Goal: Find contact information: Find contact information

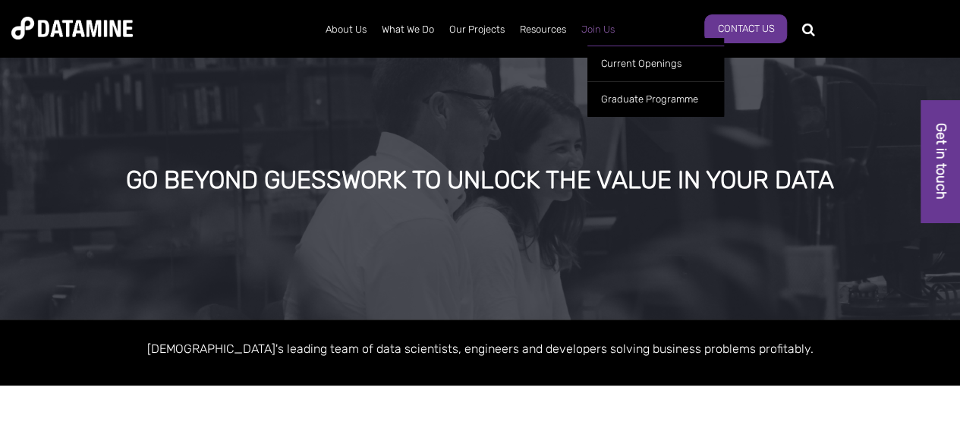
click at [600, 33] on link "Join Us" at bounding box center [598, 29] width 49 height 39
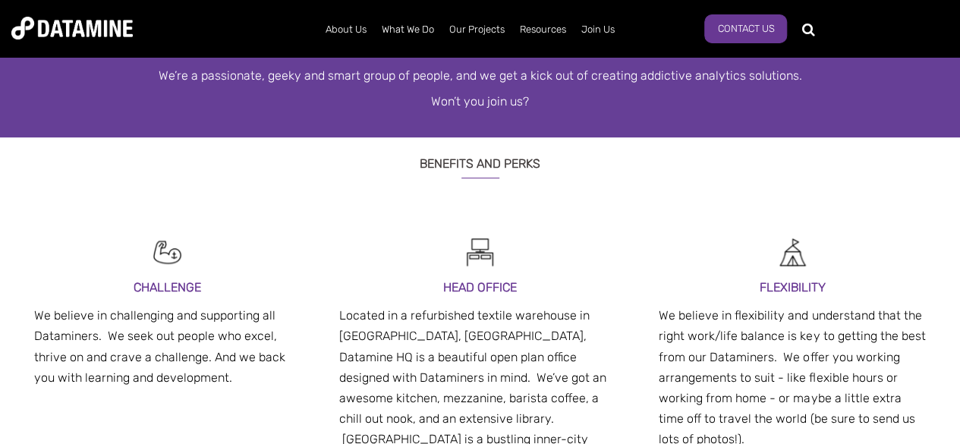
scroll to position [379, 0]
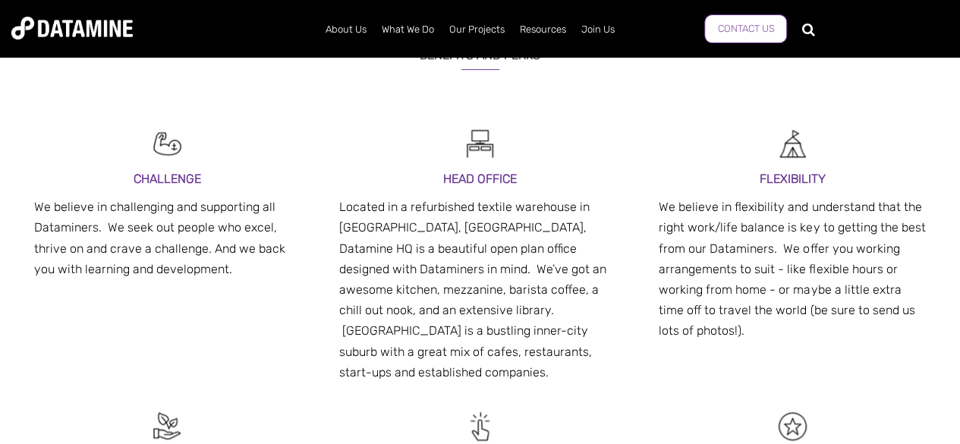
click at [747, 24] on link "Contact Us" at bounding box center [745, 28] width 83 height 29
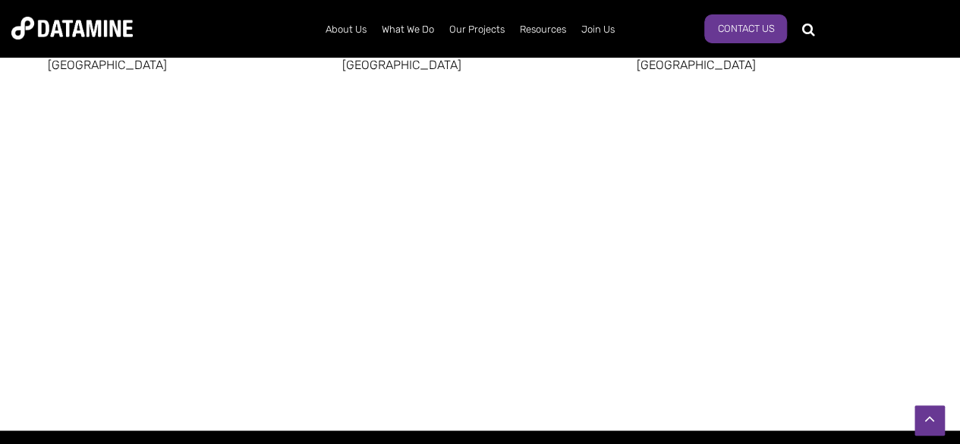
scroll to position [1364, 0]
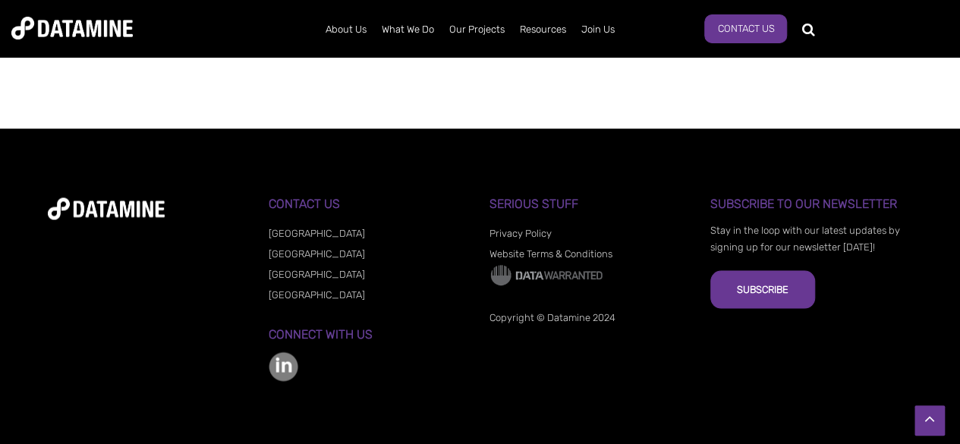
click at [282, 357] on img at bounding box center [284, 366] width 30 height 30
